Goal: Transaction & Acquisition: Purchase product/service

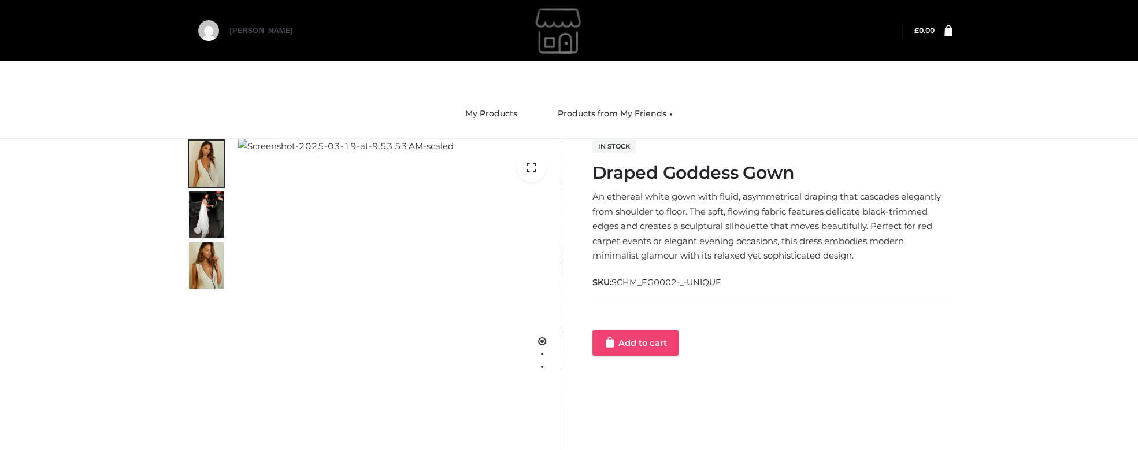
click at [632, 345] on link "Add to cart" at bounding box center [636, 342] width 86 height 25
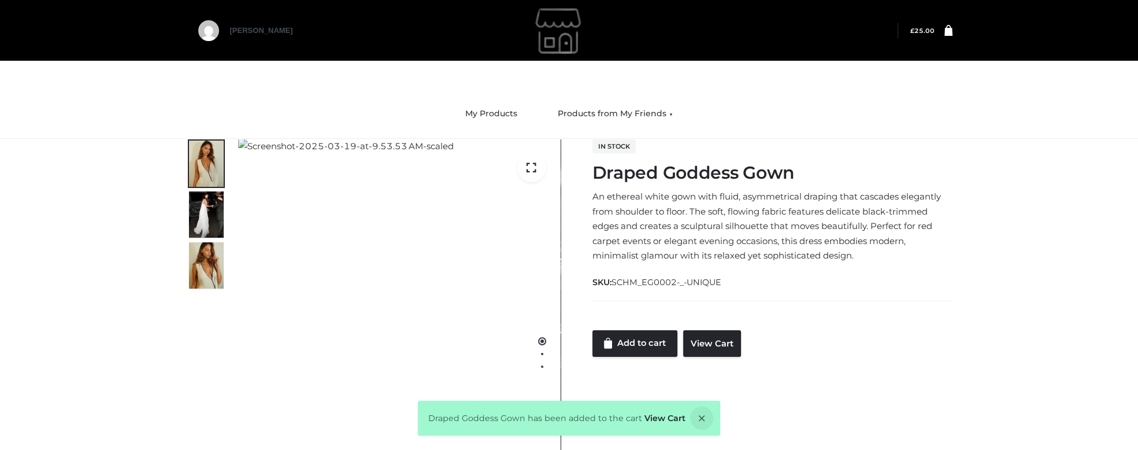
click at [947, 28] on icon at bounding box center [949, 29] width 8 height 11
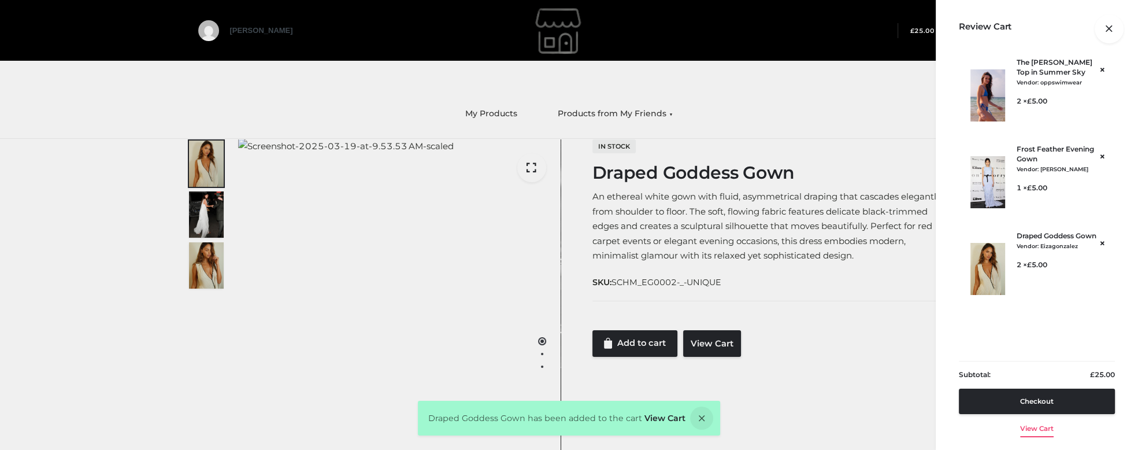
click at [1045, 431] on link "View cart" at bounding box center [1037, 426] width 34 height 24
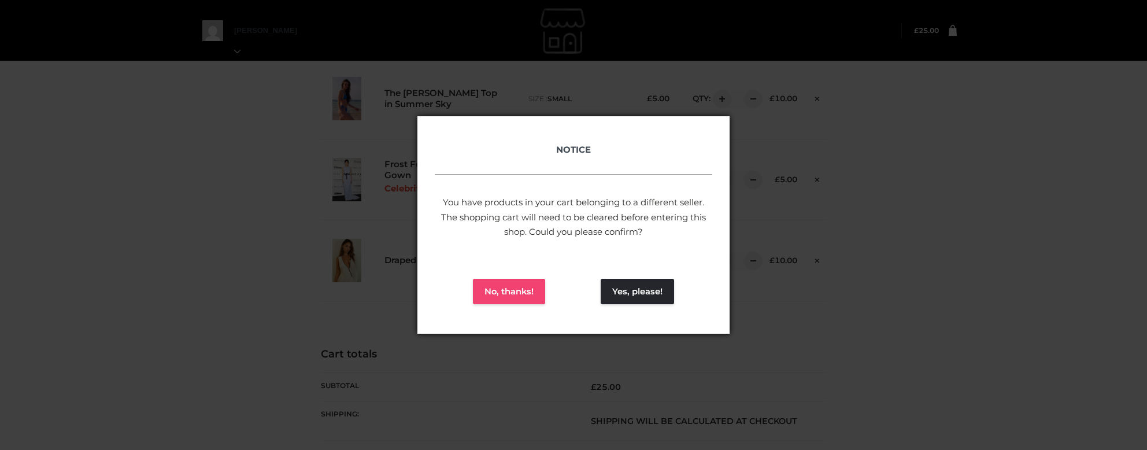
click at [496, 294] on button "No, thanks!" at bounding box center [509, 291] width 72 height 25
click at [494, 290] on button "No, thanks!" at bounding box center [509, 291] width 72 height 25
click at [651, 288] on button "Yes, please!" at bounding box center [637, 291] width 73 height 25
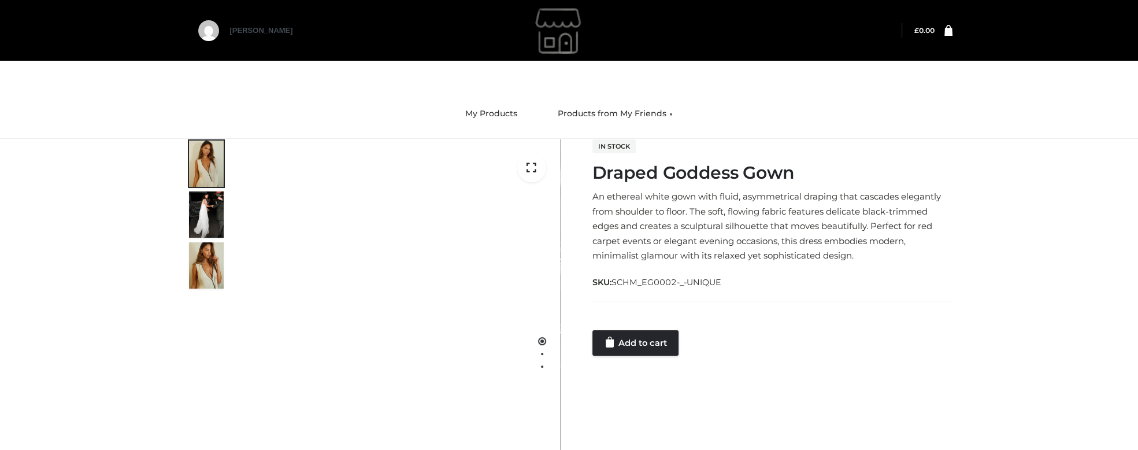
scroll to position [58, 0]
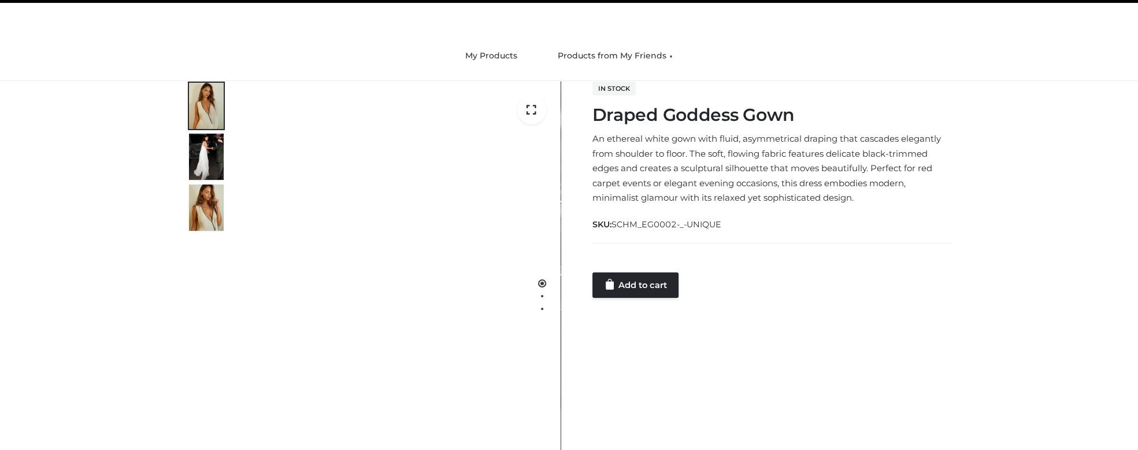
click at [672, 257] on div at bounding box center [773, 260] width 360 height 23
click at [669, 287] on link "Add to cart" at bounding box center [636, 284] width 86 height 25
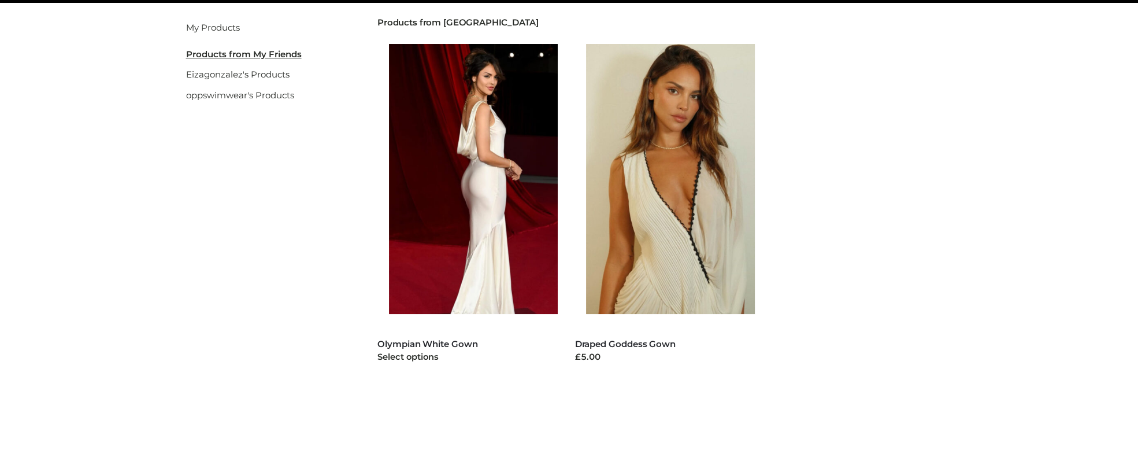
scroll to position [135, 0]
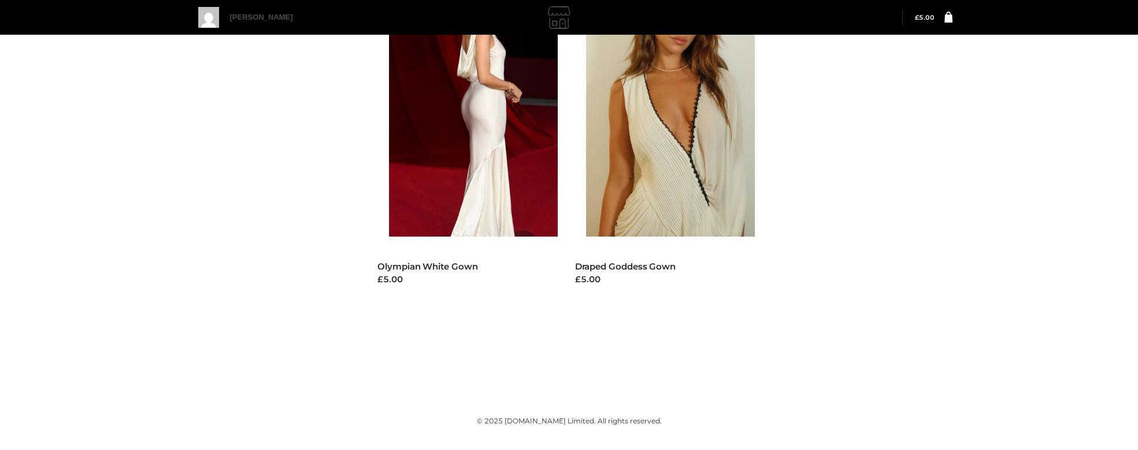
click at [542, 12] on div at bounding box center [568, 17] width 625 height 29
click at [561, 11] on img at bounding box center [559, 17] width 29 height 29
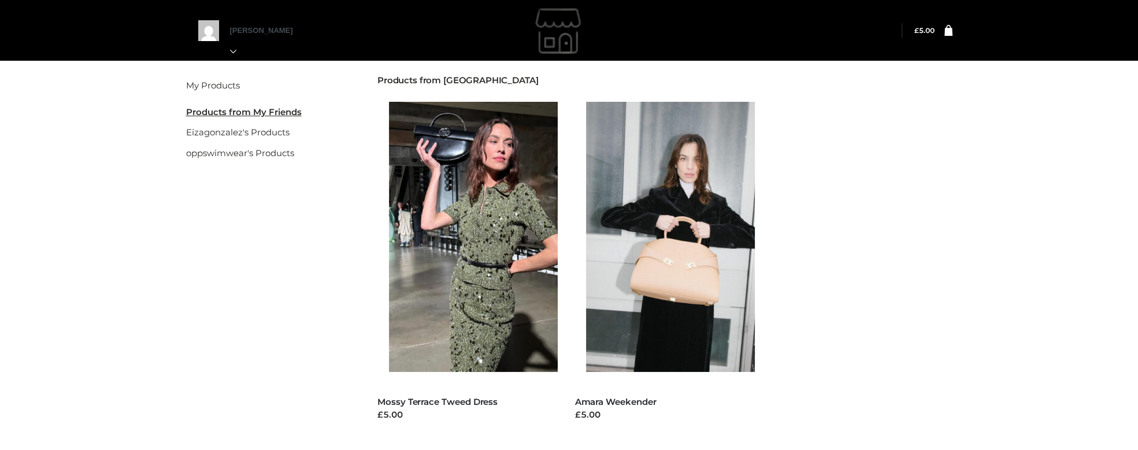
click at [589, 32] on img at bounding box center [559, 31] width 173 height 58
click at [946, 25] on icon at bounding box center [949, 31] width 8 height 12
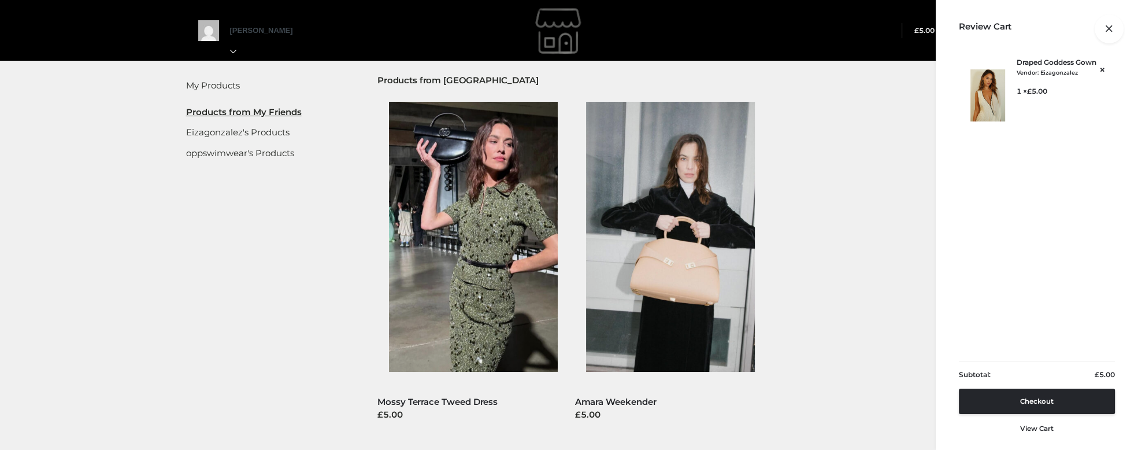
scroll to position [58, 0]
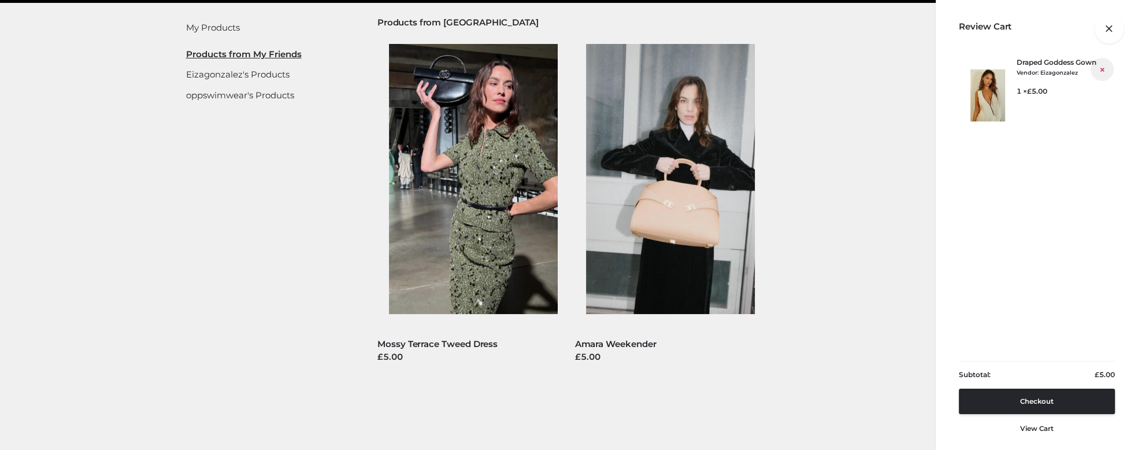
click at [1102, 69] on link "×" at bounding box center [1102, 69] width 14 height 14
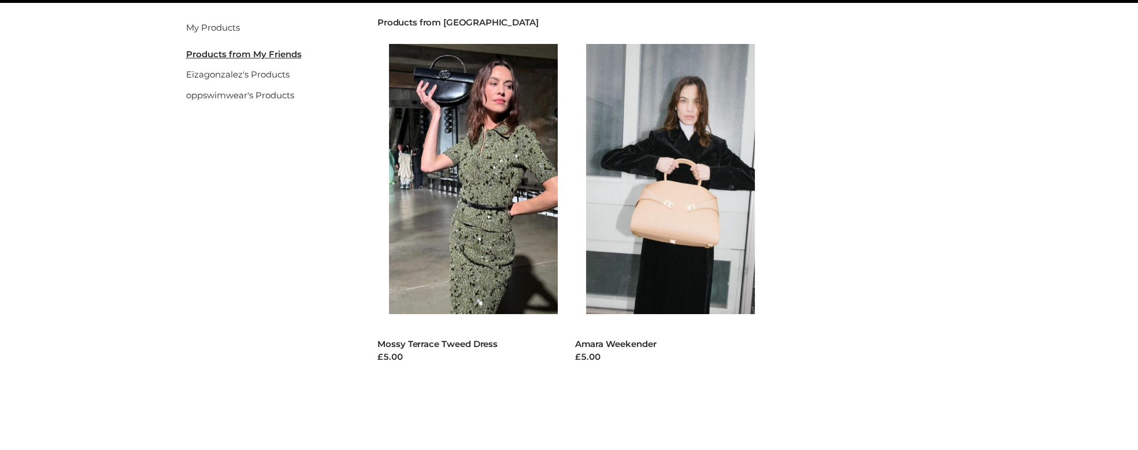
click at [1105, 262] on div "My Products My Friend's Products Eizagonzalez's Products oppswimwear's Products…" at bounding box center [569, 220] width 1138 height 441
drag, startPoint x: 881, startPoint y: 216, endPoint x: 902, endPoint y: 218, distance: 20.9
click at [880, 216] on ul "DRESSES Mossy Terrace Tweed Dress £5.00 Select options Uncategorized Amara Week…" at bounding box center [665, 216] width 593 height 368
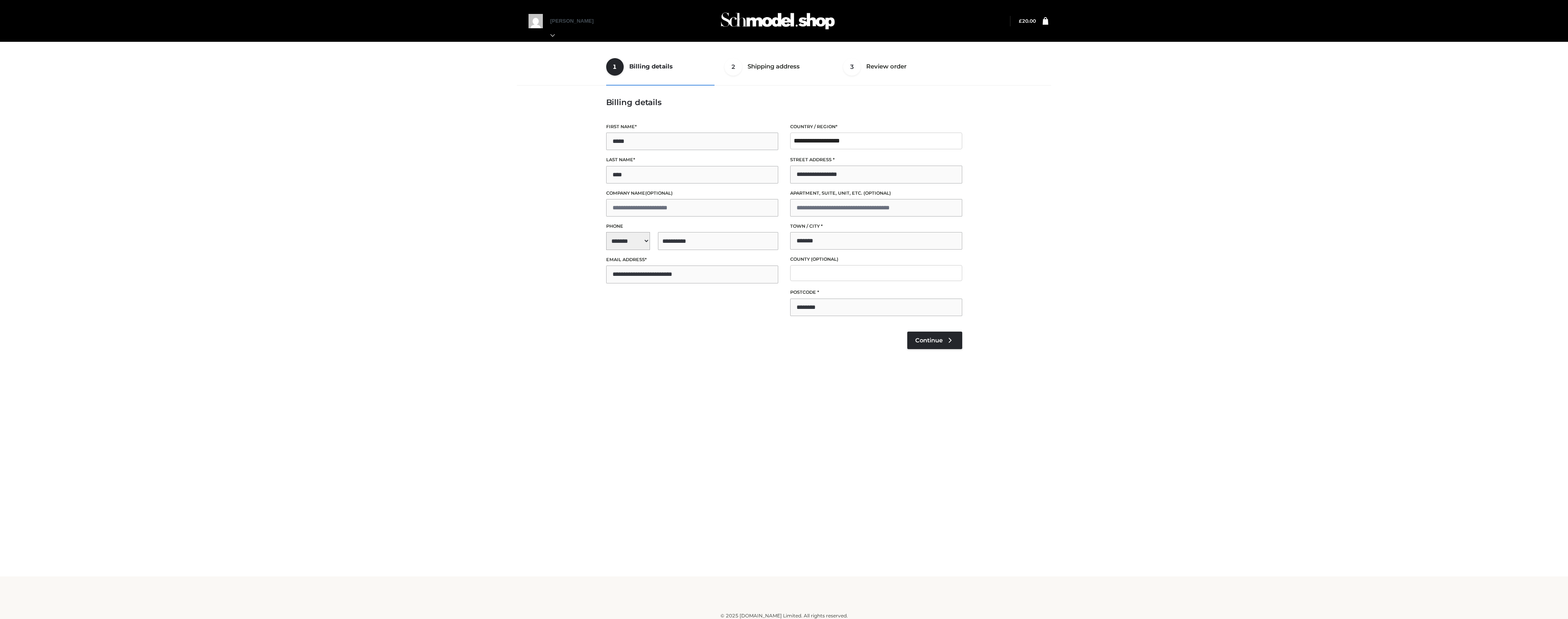
select select "**"
click at [1265, 195] on div "1 Billing details Billing 2 Shipping address Shipping 3 Review order Order Bill…" at bounding box center [784, 288] width 1568 height 576
